Goal: Task Accomplishment & Management: Manage account settings

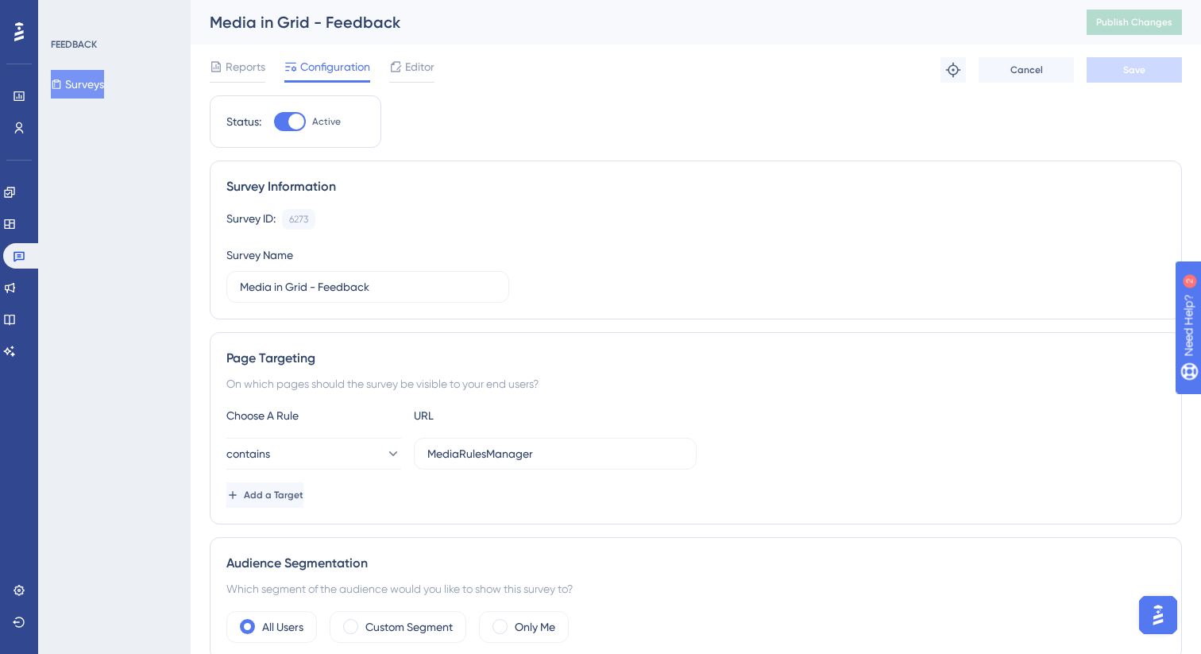
click at [285, 116] on div at bounding box center [290, 121] width 32 height 19
click at [274, 122] on input "Active" at bounding box center [273, 122] width 1 height 1
checkbox input "false"
click at [1171, 81] on button "Save" at bounding box center [1134, 69] width 95 height 25
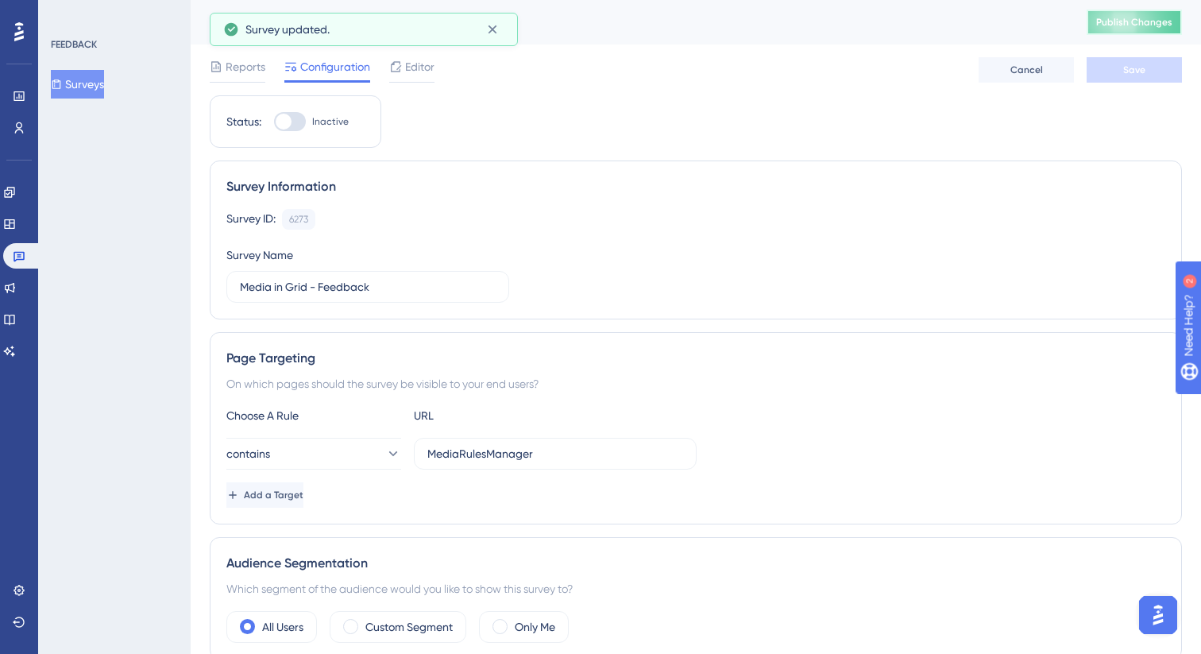
click at [1108, 29] on button "Publish Changes" at bounding box center [1134, 22] width 95 height 25
click at [264, 77] on div "Reports" at bounding box center [238, 69] width 56 height 25
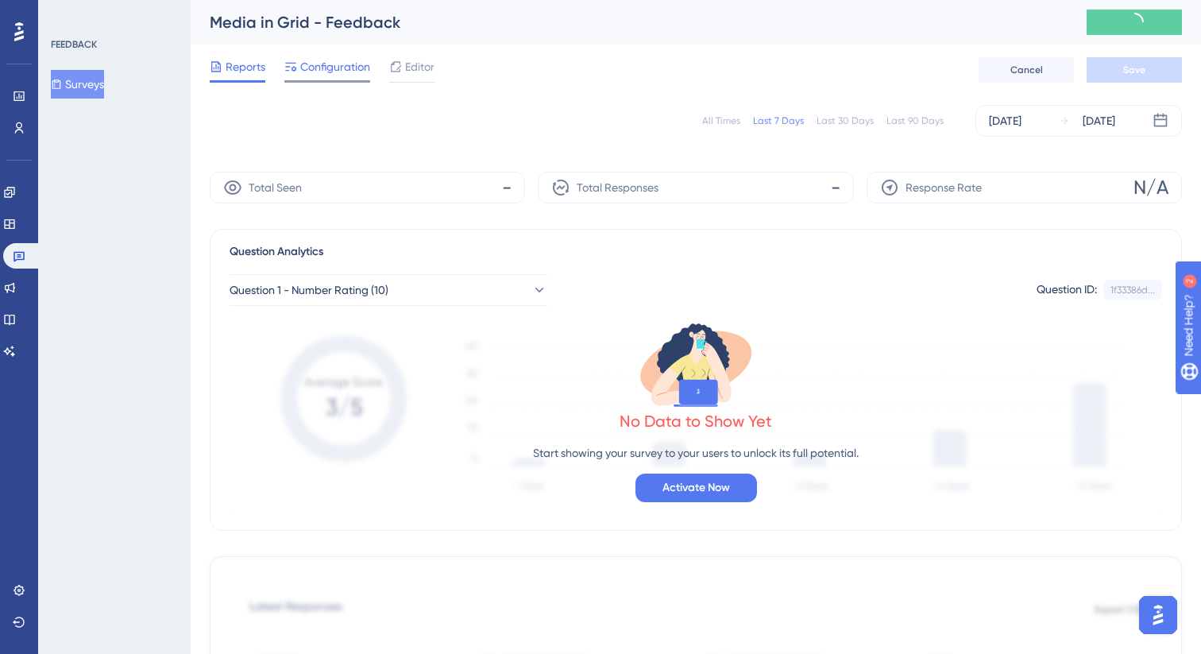
click at [342, 69] on span "Configuration" at bounding box center [335, 66] width 70 height 19
